Goal: Information Seeking & Learning: Learn about a topic

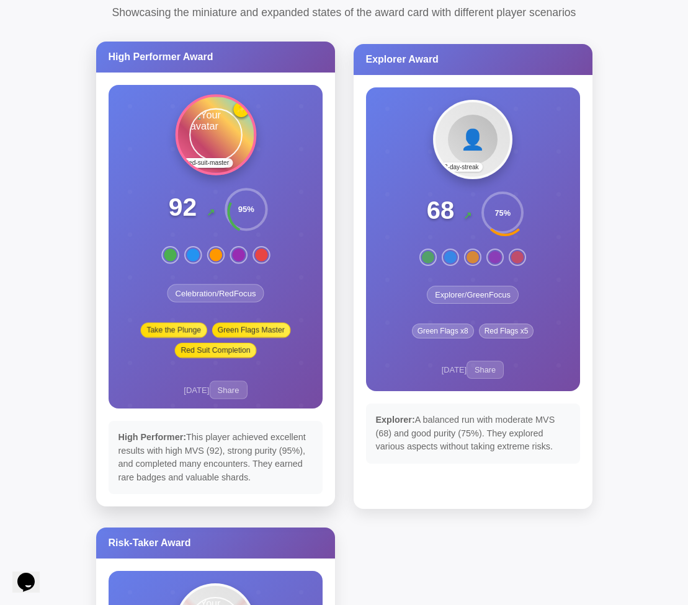
scroll to position [56, 0]
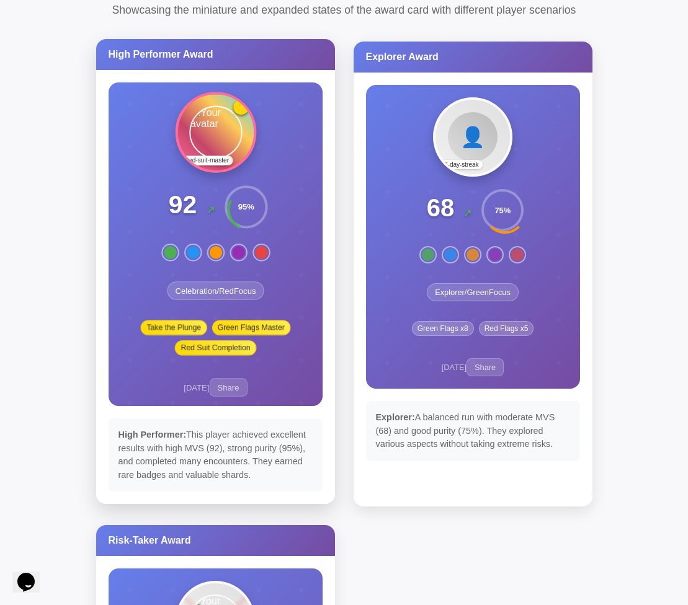
click at [223, 342] on div "Red Suit Completion" at bounding box center [215, 347] width 81 height 15
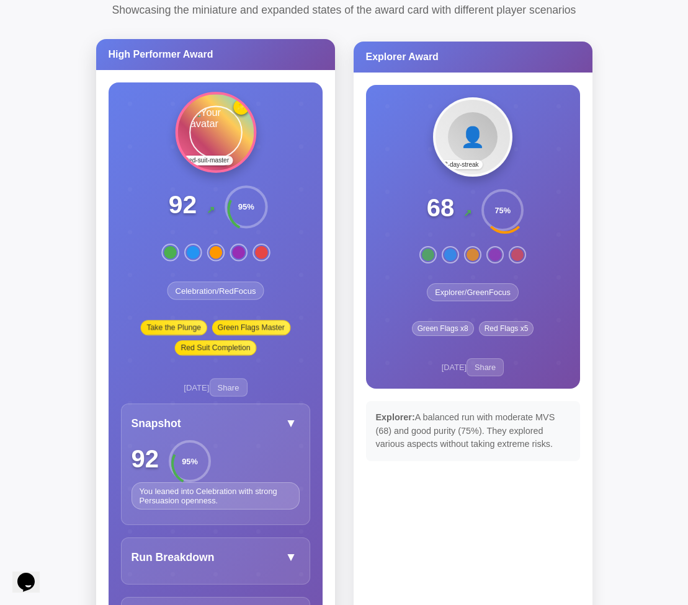
click at [247, 328] on div "Green Flags Master" at bounding box center [250, 327] width 79 height 15
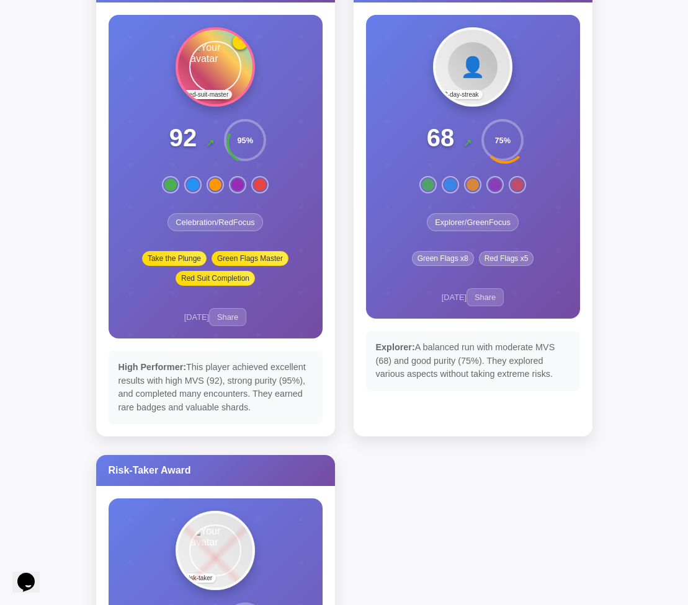
scroll to position [107, 0]
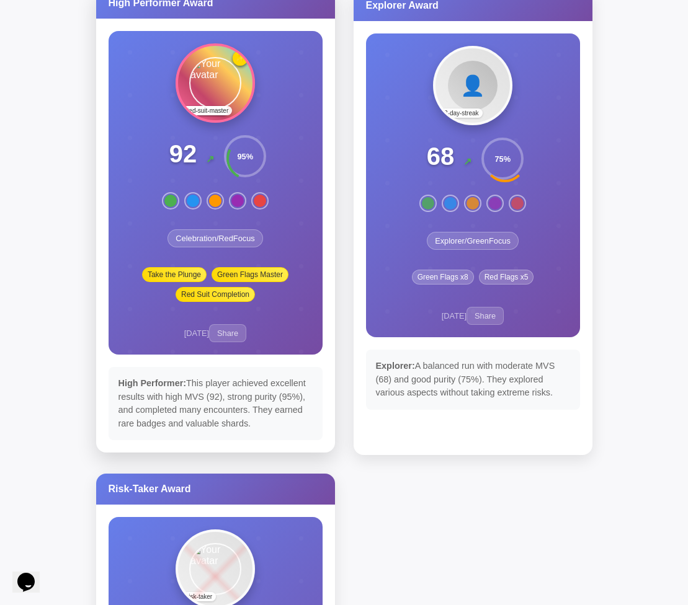
click at [269, 401] on div "High Performer: This player achieved excellent results with high MVS (92), stro…" at bounding box center [216, 403] width 214 height 73
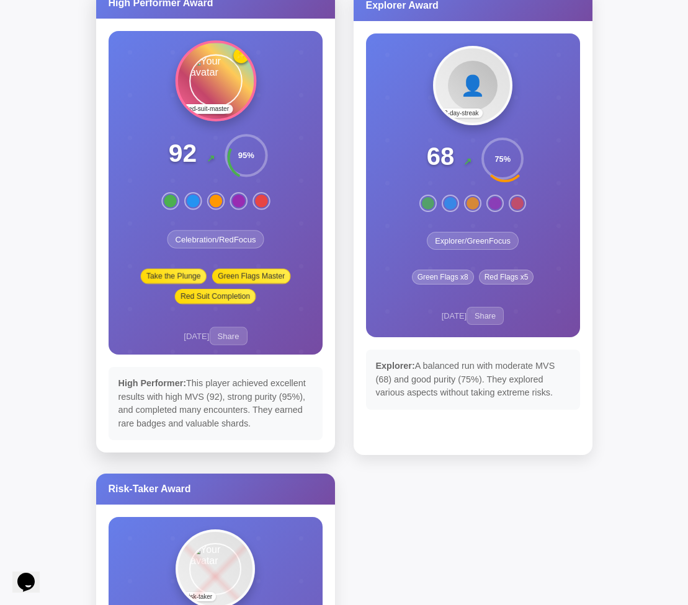
click at [289, 327] on div "🏆 🏆 12-day-streak 1000th-swipe red-suit-master ✨ 92 ↗ 95 % Celebration / Red Fo…" at bounding box center [214, 192] width 193 height 305
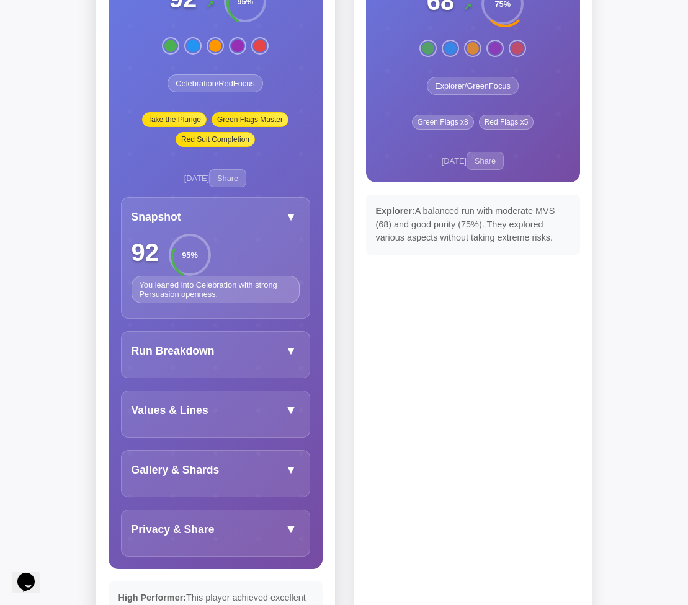
scroll to position [263, 0]
click at [287, 352] on button "▼" at bounding box center [291, 350] width 17 height 19
click at [288, 402] on button "▼" at bounding box center [291, 410] width 17 height 19
click at [192, 397] on div "Values & Lines ▼ they don't get along with their family ← dealbreaker they have…" at bounding box center [215, 413] width 189 height 47
click at [192, 416] on div "Values & Lines" at bounding box center [169, 410] width 77 height 13
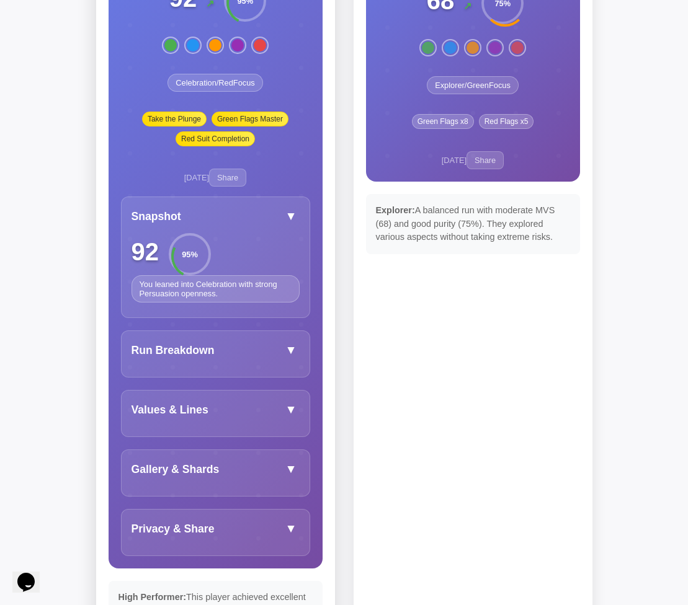
click at [194, 373] on div "Run Breakdown ▼ 67 Swipes 28 WD-YDTL Answered 7 Encounters 39 Red Profiles 60 m…" at bounding box center [215, 353] width 189 height 47
click at [184, 350] on div "Run Breakdown" at bounding box center [172, 350] width 83 height 13
click at [251, 218] on div "Snapshot ▼" at bounding box center [215, 216] width 168 height 19
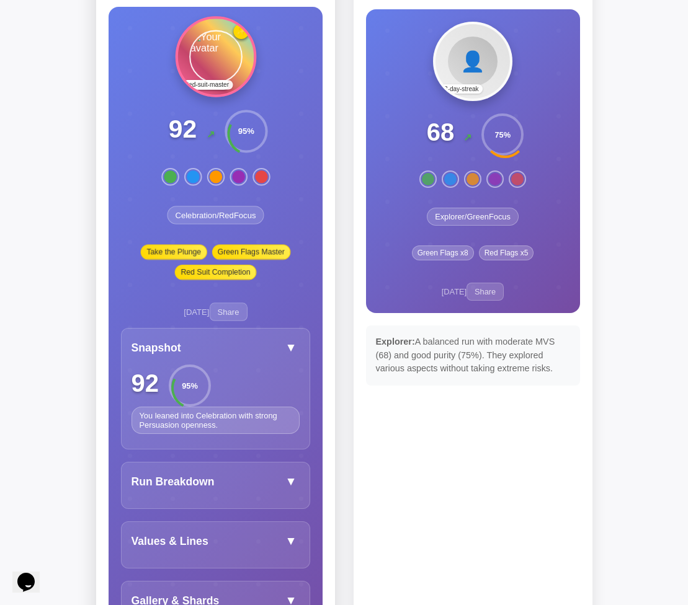
scroll to position [129, 0]
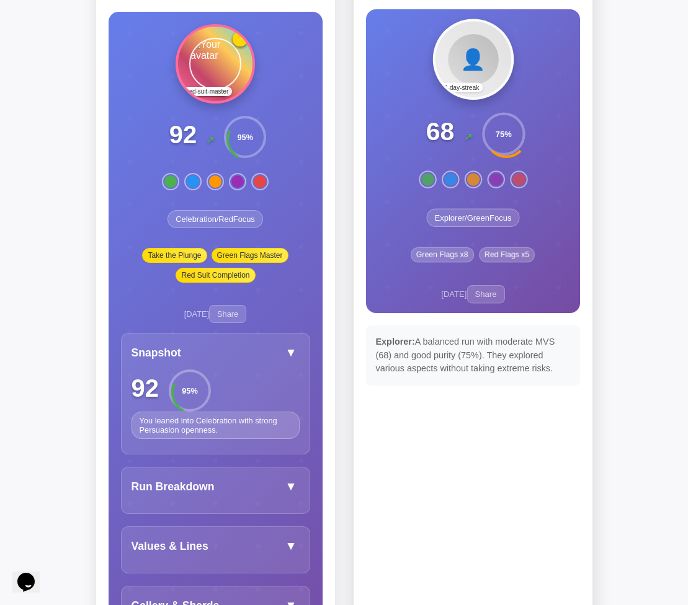
click at [365, 287] on div "8/30/2025 Share" at bounding box center [472, 294] width 63 height 19
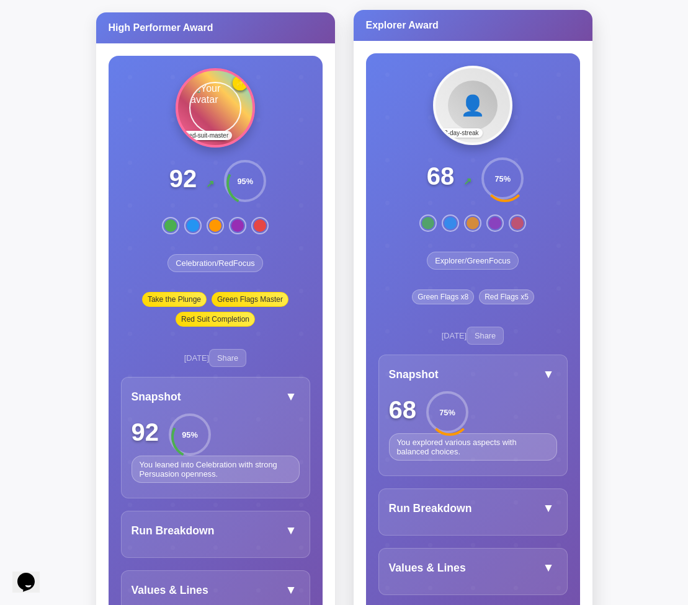
scroll to position [82, 0]
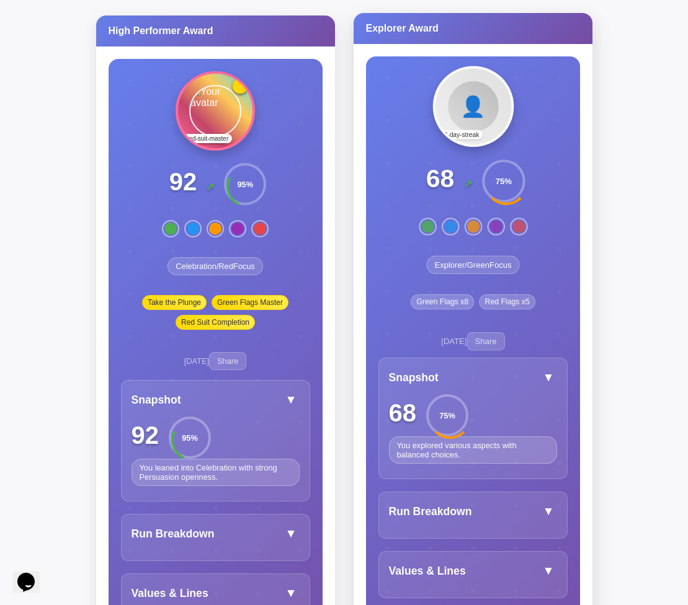
click at [365, 186] on span "↗" at bounding box center [467, 184] width 8 height 11
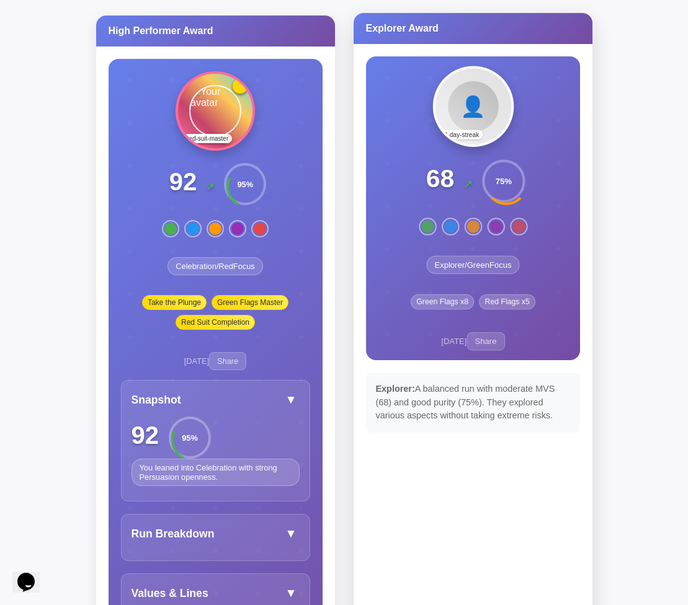
click at [365, 186] on span "↗" at bounding box center [467, 184] width 8 height 11
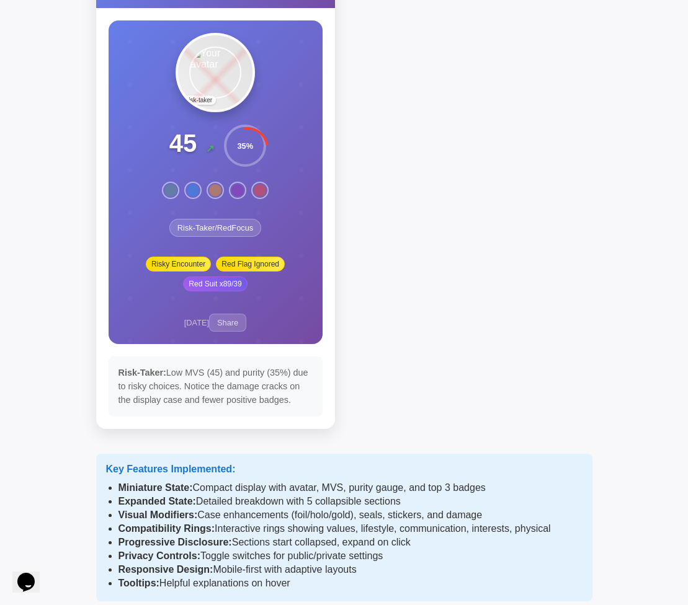
scroll to position [981, 0]
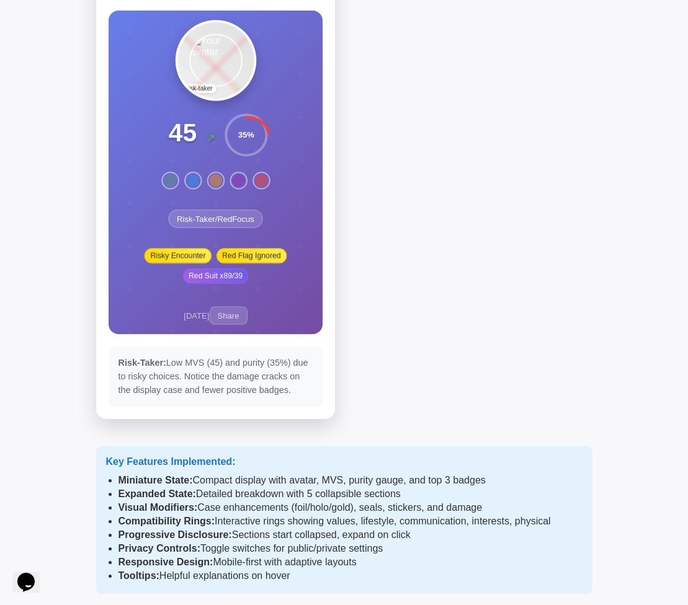
click at [184, 310] on div "8/29/2025 Share" at bounding box center [215, 316] width 63 height 19
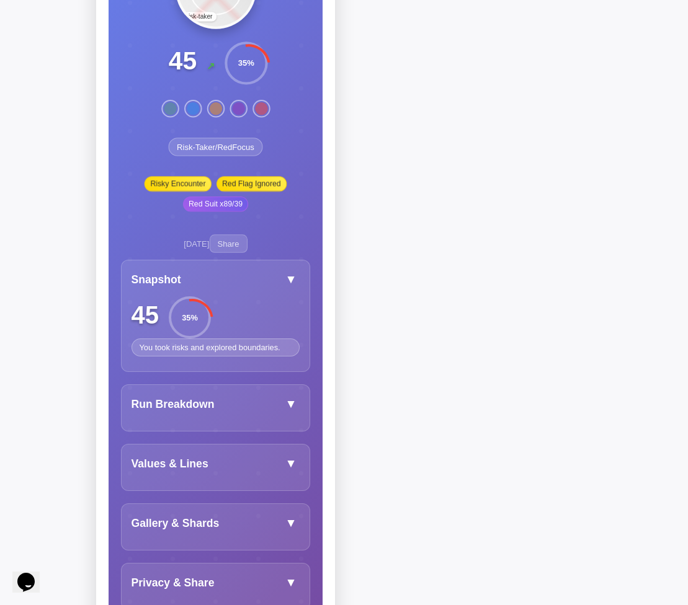
scroll to position [1057, 0]
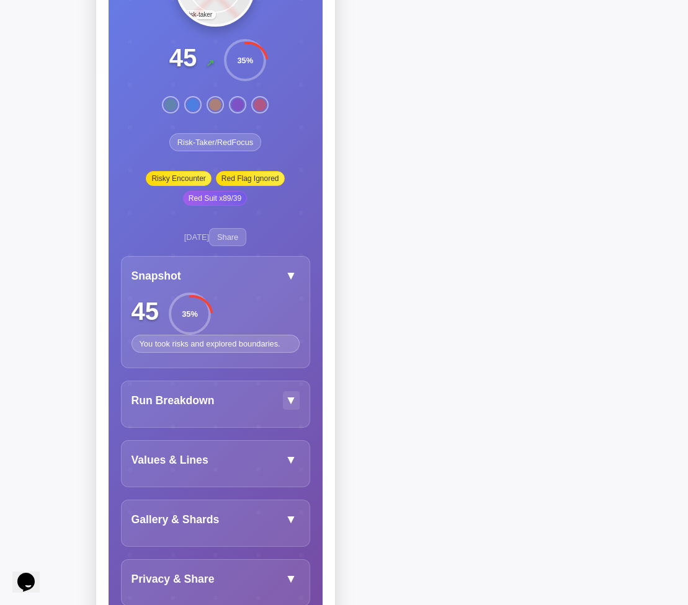
click at [296, 402] on button "▼" at bounding box center [291, 400] width 17 height 19
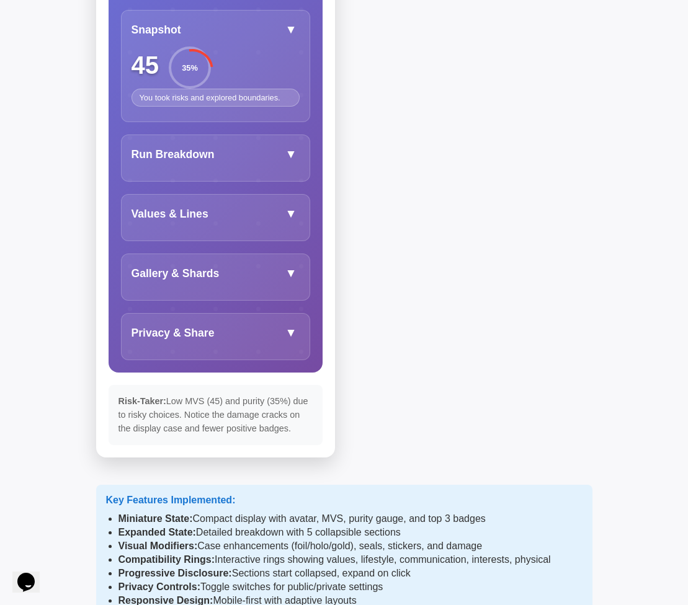
scroll to position [1275, 0]
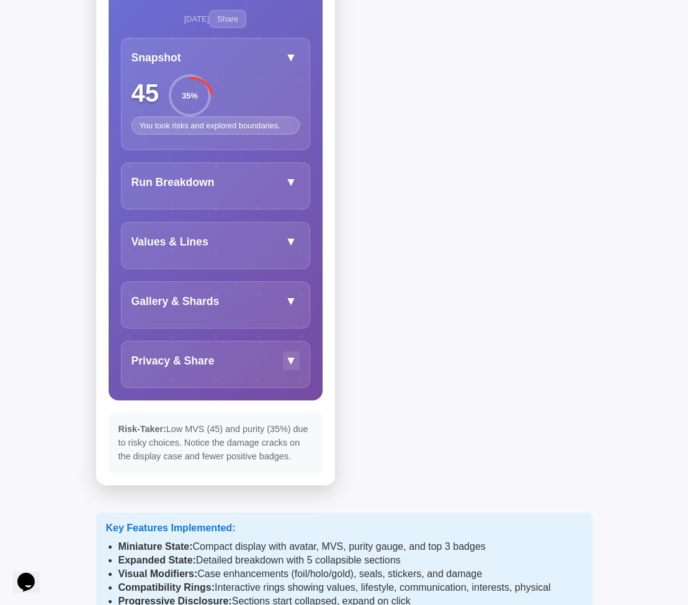
click at [291, 365] on button "▼" at bounding box center [291, 361] width 17 height 19
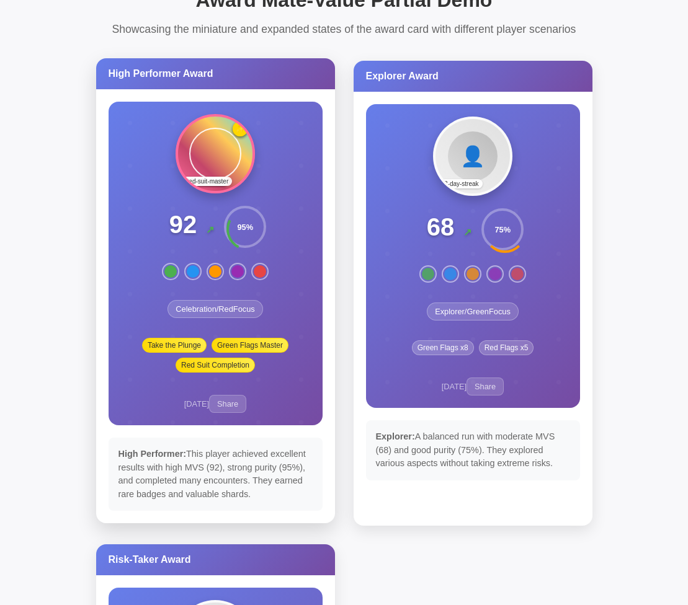
scroll to position [92, 0]
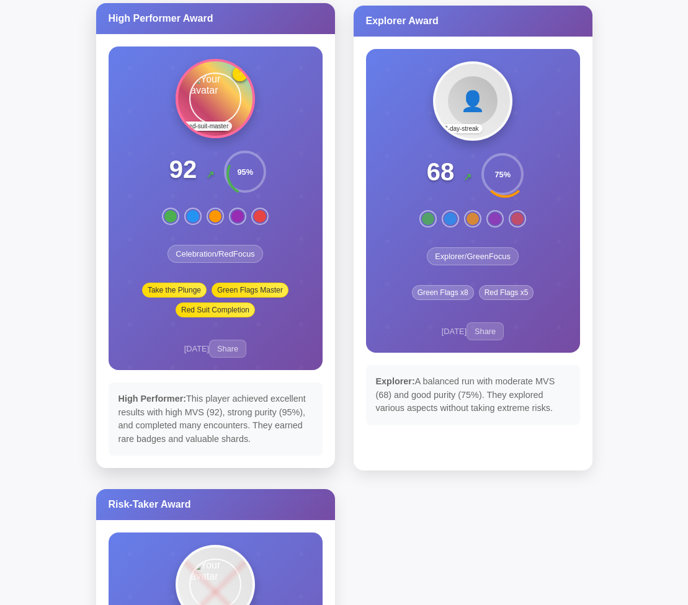
click at [182, 362] on div "🏆 🏆 12-day-streak 1000th-swipe red-suit-master ✨ 92 ↗ 95 % Celebration / Red Fo…" at bounding box center [216, 209] width 214 height 324
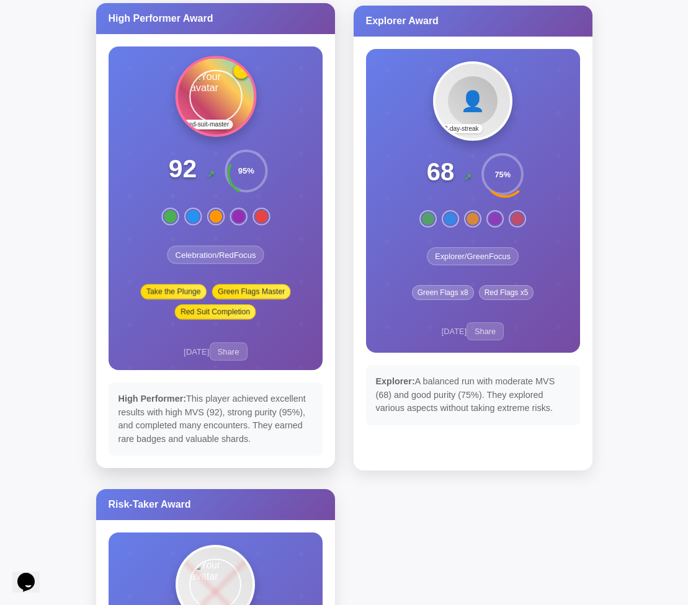
scroll to position [0, 0]
click at [172, 329] on div "🏆 🏆 12-day-streak 1000th-swipe red-suit-master ✨ 92 ↗ 95 % Celebration / Red Fo…" at bounding box center [214, 208] width 193 height 305
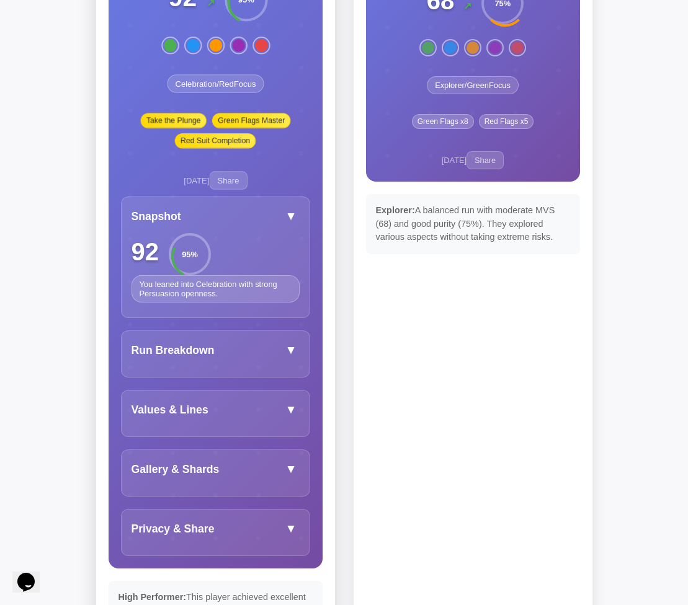
scroll to position [370, 0]
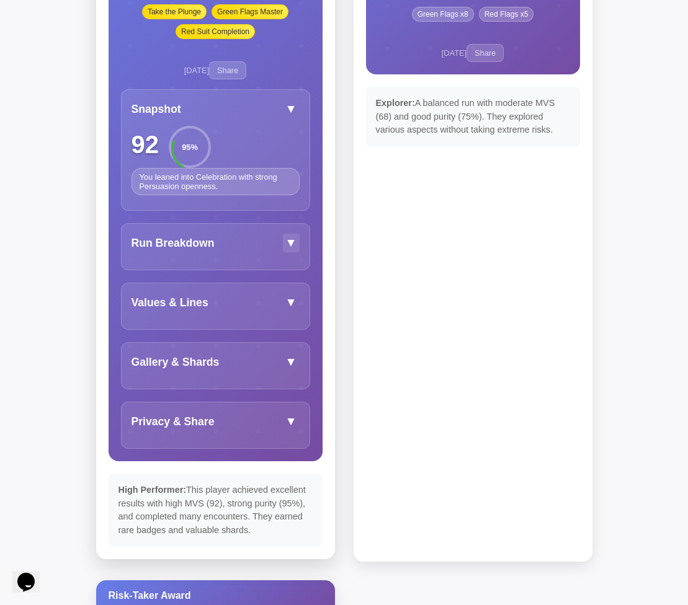
click at [290, 249] on button "▼" at bounding box center [291, 243] width 17 height 19
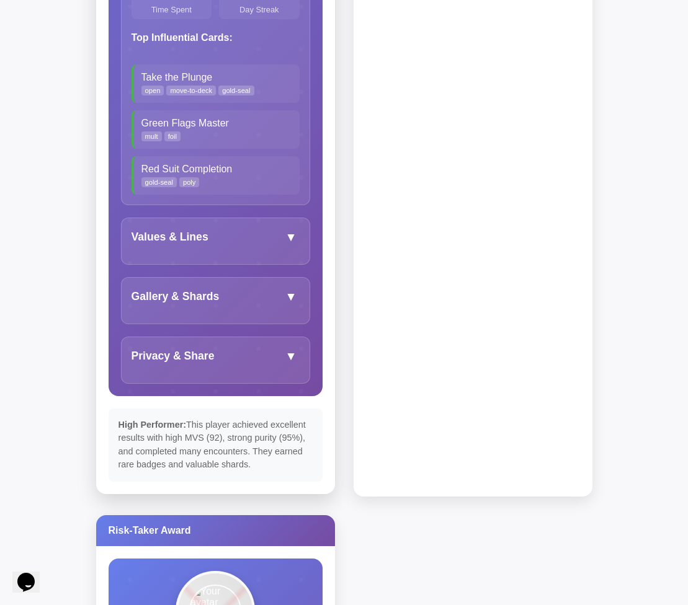
scroll to position [789, 0]
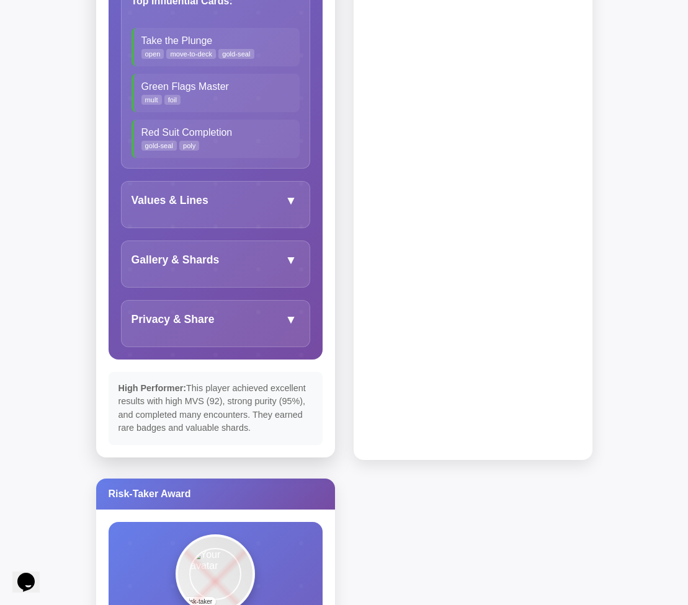
click at [296, 316] on div "Privacy & Share ▼ Public Profile Show MVS Show Purity Pin to Profile Export Min…" at bounding box center [215, 323] width 189 height 47
click at [286, 325] on button "▼" at bounding box center [291, 320] width 17 height 19
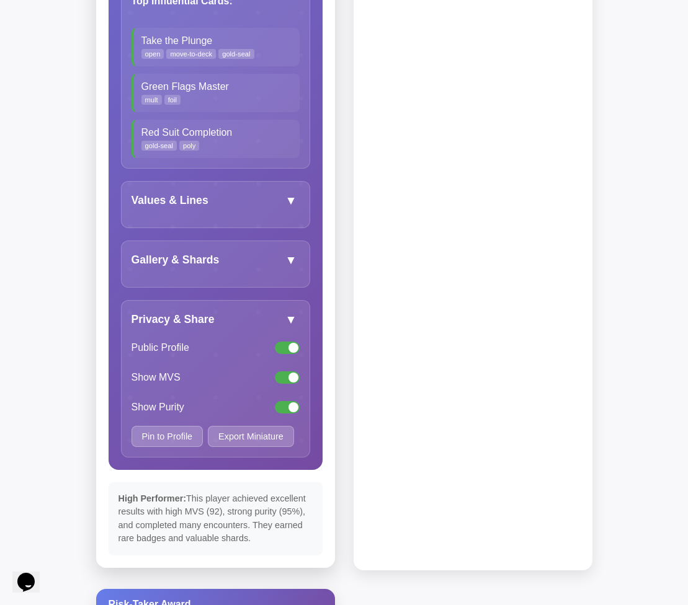
click at [289, 278] on div "Gallery & Shards ▼ Communication Values Lifestyle Interests Modifiers: foil hol…" at bounding box center [215, 264] width 189 height 47
click at [289, 265] on button "▼" at bounding box center [291, 260] width 17 height 19
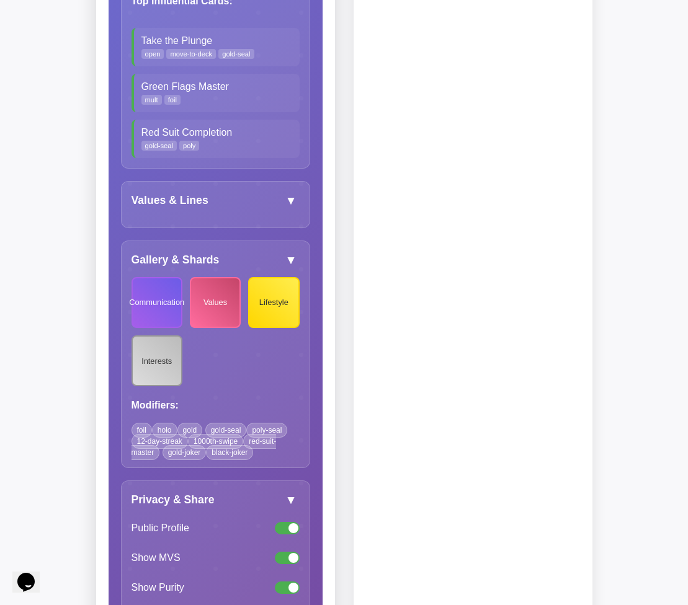
click at [290, 224] on div "Values & Lines ▼ they don't get along with their family ← dealbreaker they have…" at bounding box center [215, 204] width 189 height 47
click at [293, 210] on button "▼" at bounding box center [291, 201] width 17 height 19
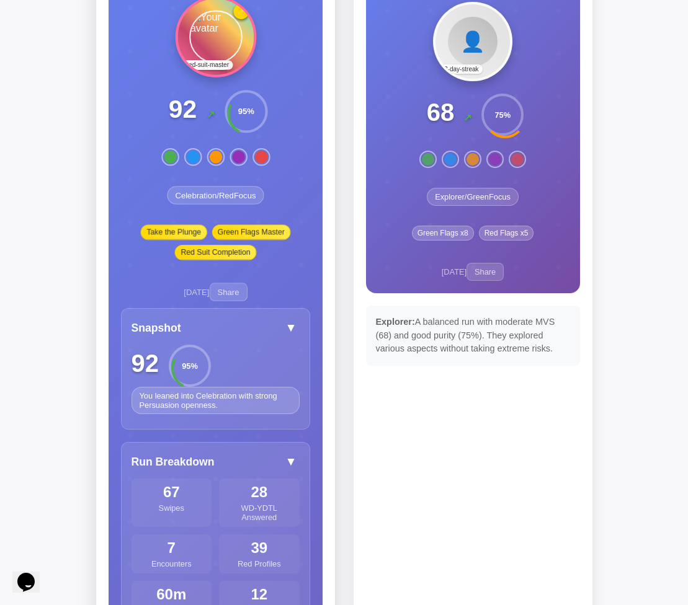
scroll to position [153, 0]
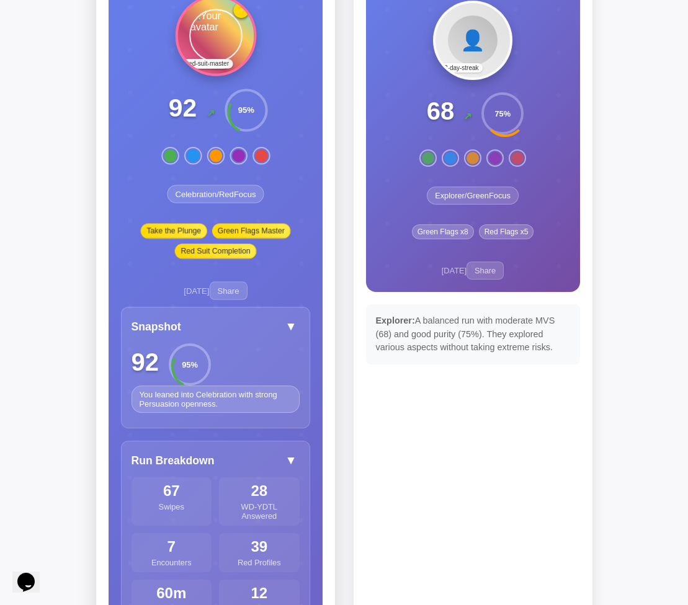
click at [239, 105] on div at bounding box center [248, 113] width 54 height 54
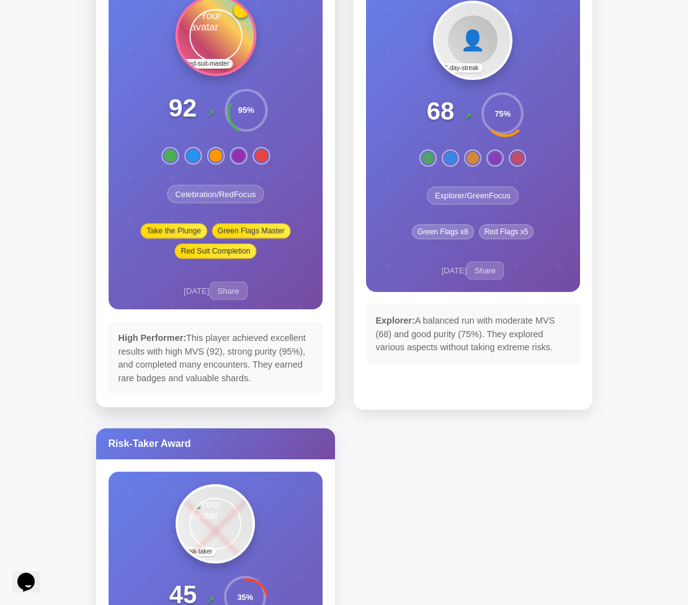
click at [239, 105] on div at bounding box center [248, 113] width 54 height 54
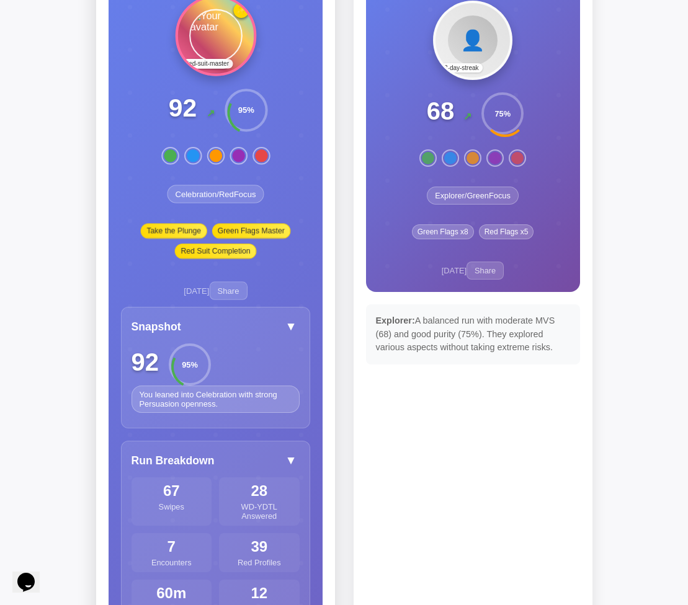
click at [239, 105] on div at bounding box center [248, 113] width 54 height 54
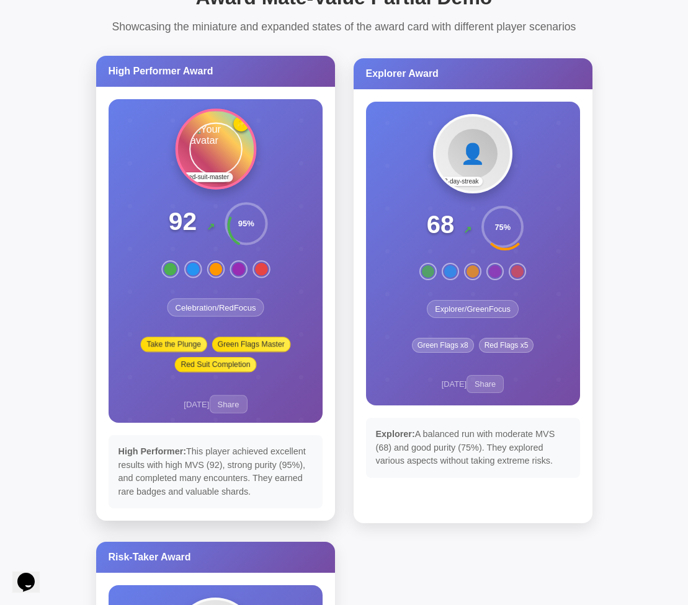
scroll to position [38, 0]
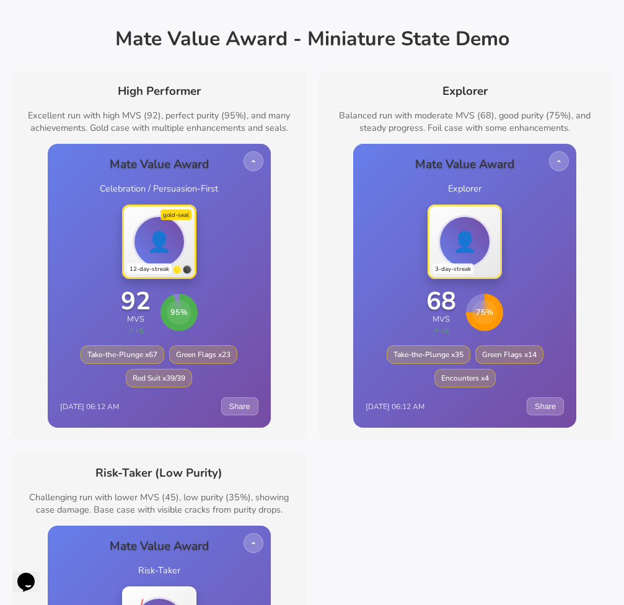
click at [188, 391] on div "Mate Value Award Celebration / Persuasion-First 👤 gold-seal 12-day-streak 92 MV…" at bounding box center [159, 286] width 223 height 284
click at [261, 156] on button at bounding box center [253, 162] width 22 height 22
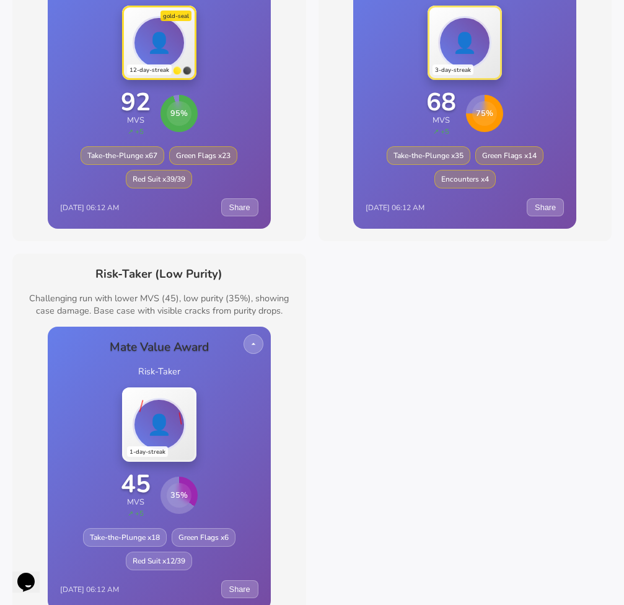
scroll to position [182, 0]
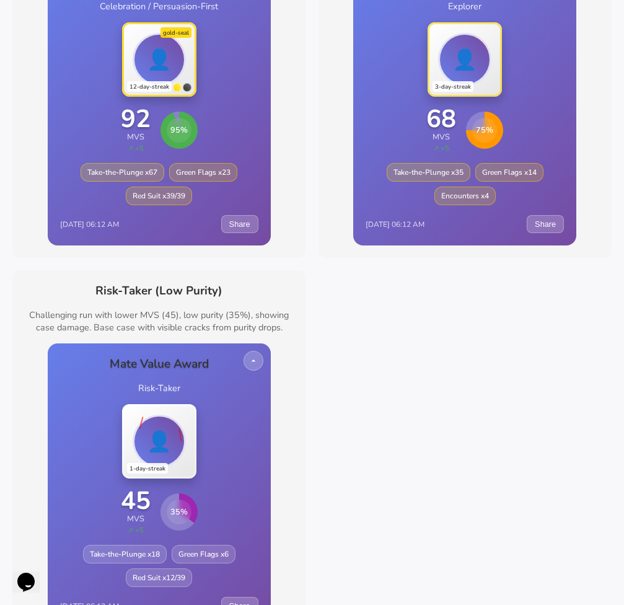
click at [185, 89] on div at bounding box center [187, 87] width 9 height 9
click at [181, 89] on div at bounding box center [182, 87] width 19 height 9
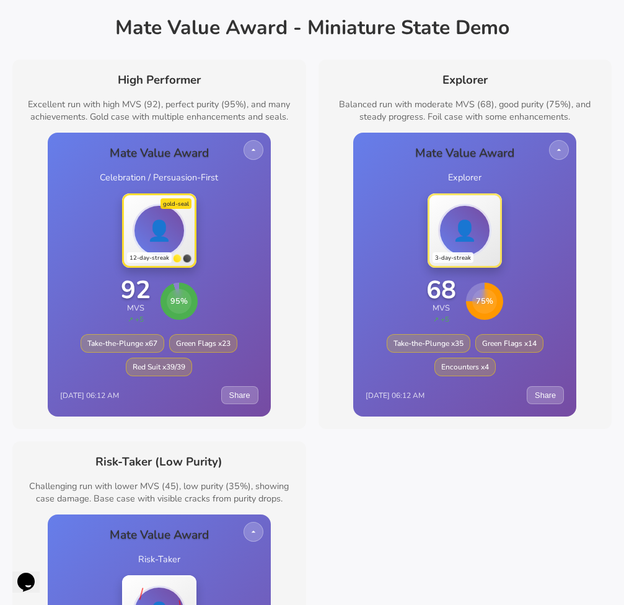
scroll to position [0, 0]
